Goal: Task Accomplishment & Management: Use online tool/utility

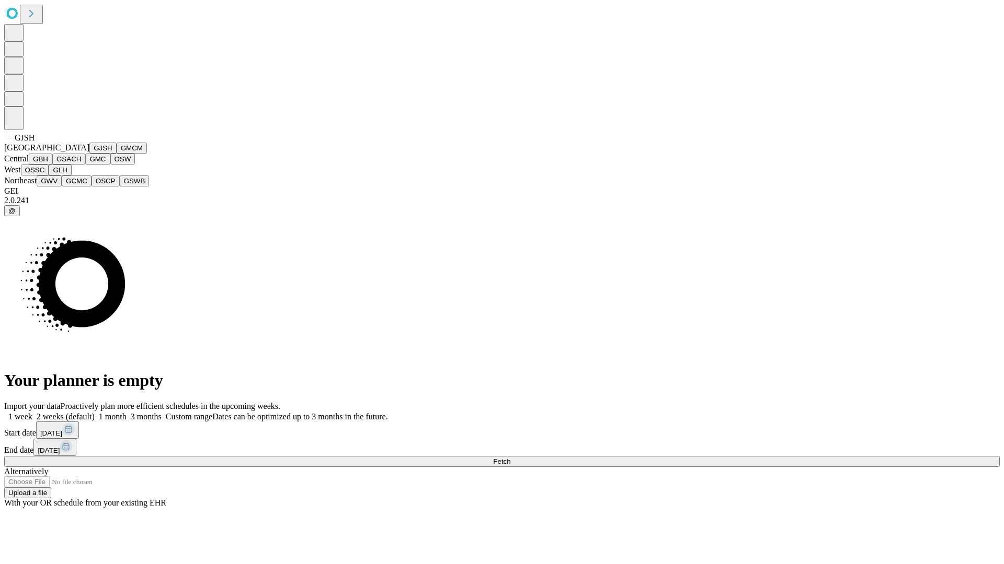
click at [89, 154] on button "GJSH" at bounding box center [102, 148] width 27 height 11
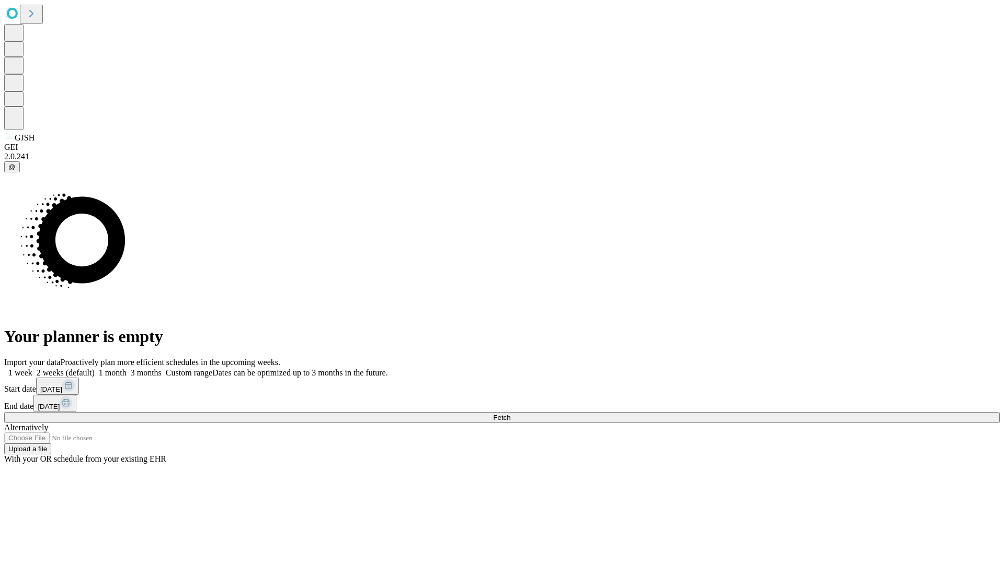
click at [32, 368] on label "1 week" at bounding box center [18, 372] width 28 height 9
click at [510, 414] on span "Fetch" at bounding box center [501, 418] width 17 height 8
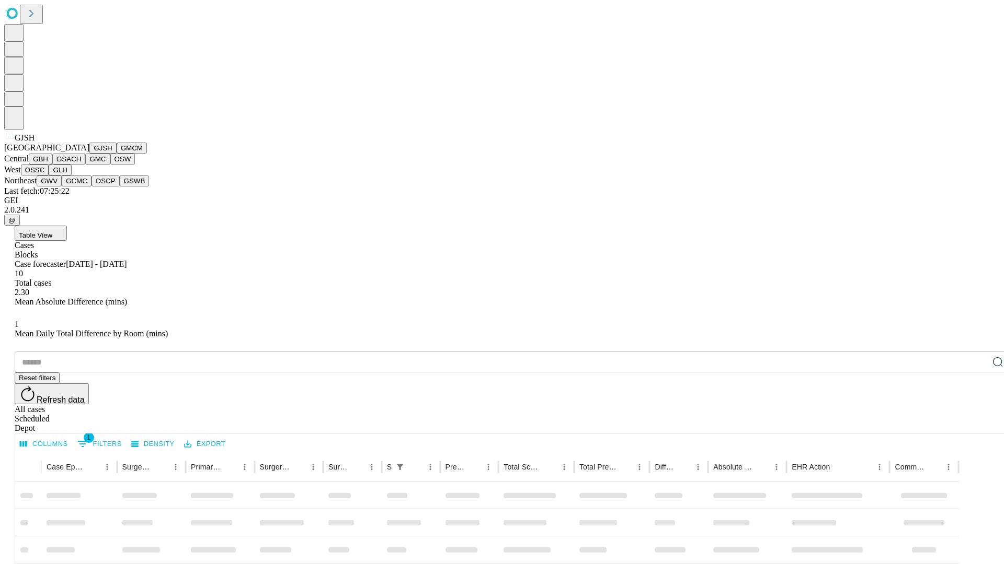
click at [117, 154] on button "GMCM" at bounding box center [132, 148] width 30 height 11
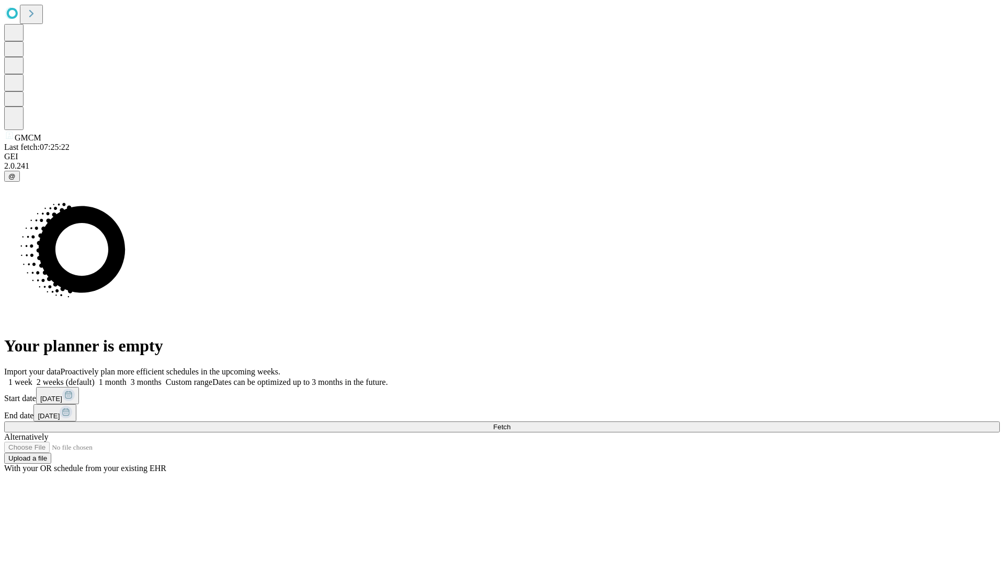
click at [32, 378] on label "1 week" at bounding box center [18, 382] width 28 height 9
click at [510, 423] on span "Fetch" at bounding box center [501, 427] width 17 height 8
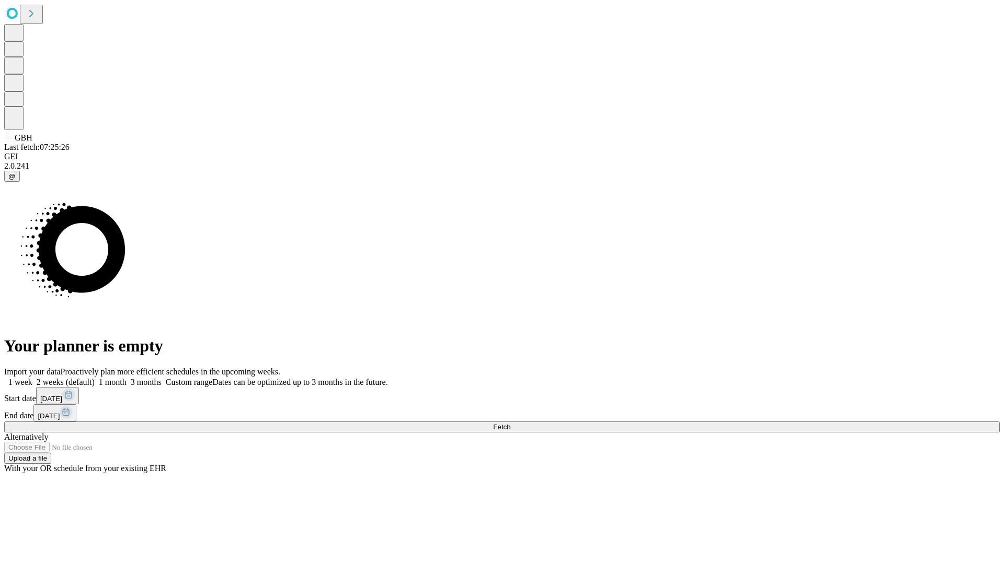
click at [32, 378] on label "1 week" at bounding box center [18, 382] width 28 height 9
click at [510, 423] on span "Fetch" at bounding box center [501, 427] width 17 height 8
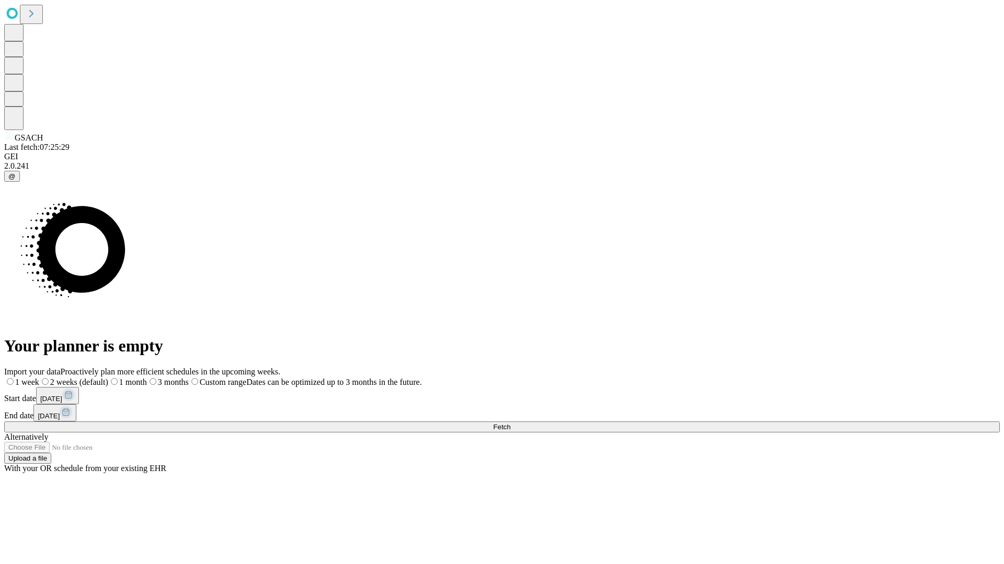
click at [39, 378] on label "1 week" at bounding box center [21, 382] width 35 height 9
click at [510, 423] on span "Fetch" at bounding box center [501, 427] width 17 height 8
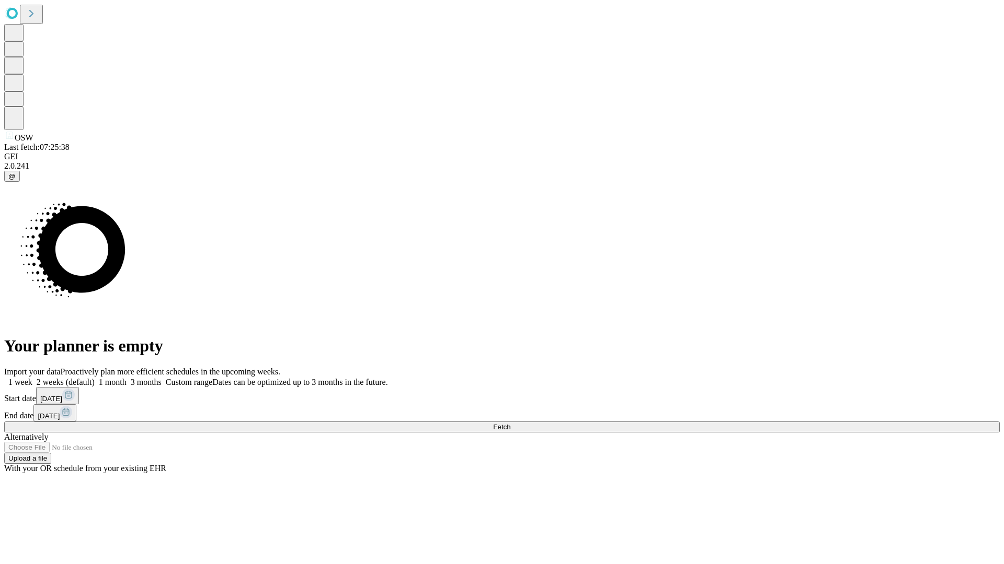
click at [32, 378] on label "1 week" at bounding box center [18, 382] width 28 height 9
click at [510, 423] on span "Fetch" at bounding box center [501, 427] width 17 height 8
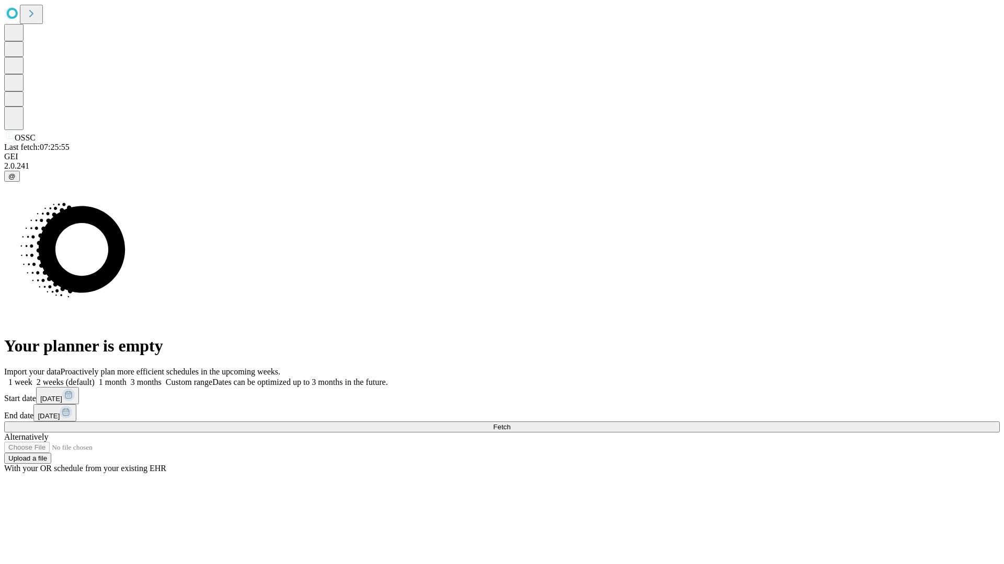
click at [32, 378] on label "1 week" at bounding box center [18, 382] width 28 height 9
click at [510, 423] on span "Fetch" at bounding box center [501, 427] width 17 height 8
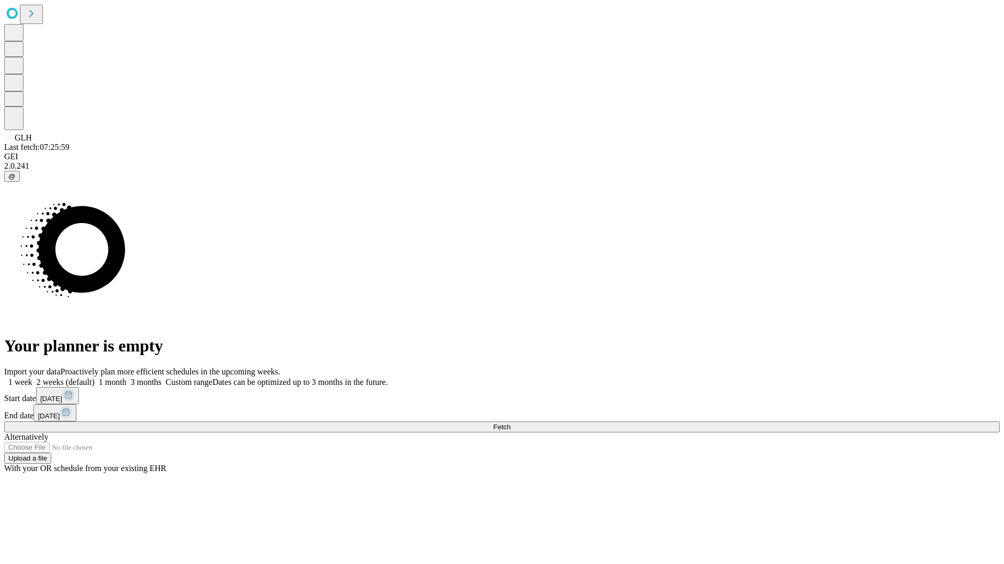
click at [32, 378] on label "1 week" at bounding box center [18, 382] width 28 height 9
click at [510, 423] on span "Fetch" at bounding box center [501, 427] width 17 height 8
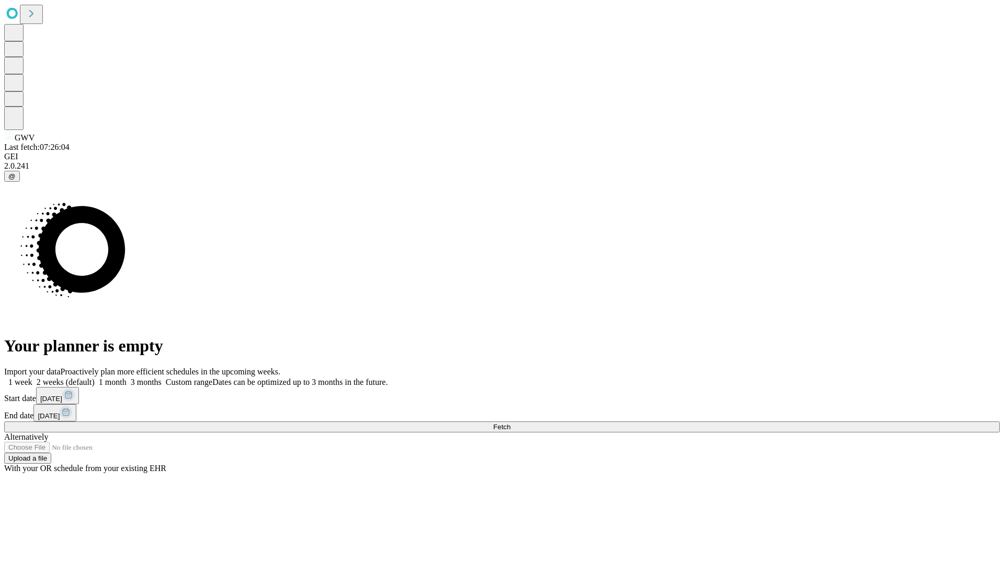
click at [32, 378] on label "1 week" at bounding box center [18, 382] width 28 height 9
click at [510, 423] on span "Fetch" at bounding box center [501, 427] width 17 height 8
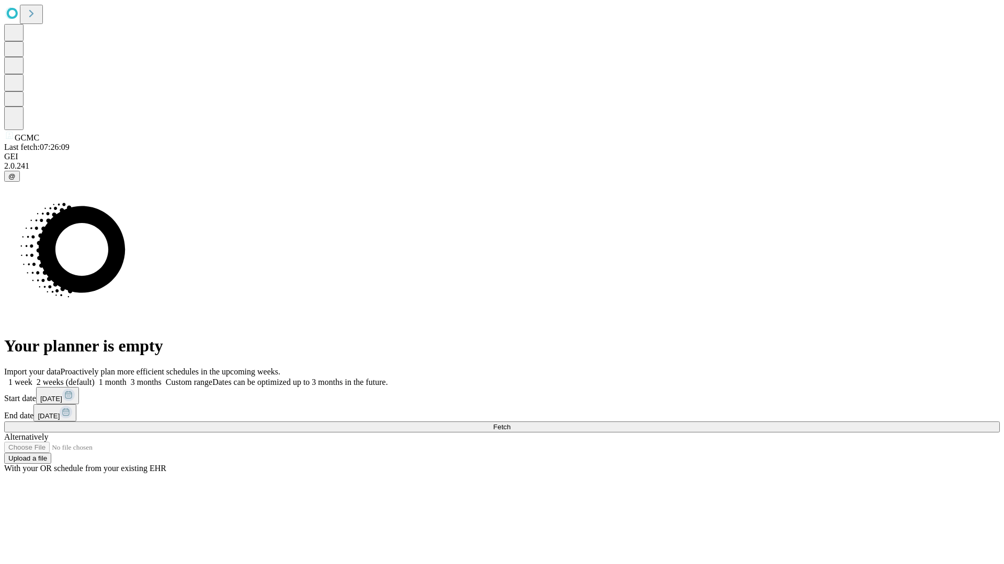
click at [32, 378] on label "1 week" at bounding box center [18, 382] width 28 height 9
click at [510, 423] on span "Fetch" at bounding box center [501, 427] width 17 height 8
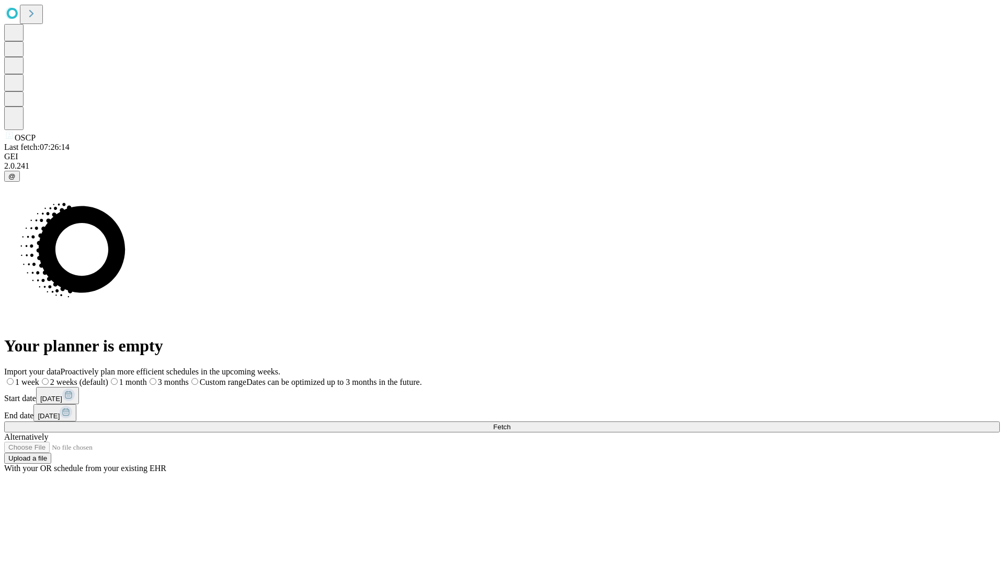
click at [510, 423] on span "Fetch" at bounding box center [501, 427] width 17 height 8
